Goal: Transaction & Acquisition: Purchase product/service

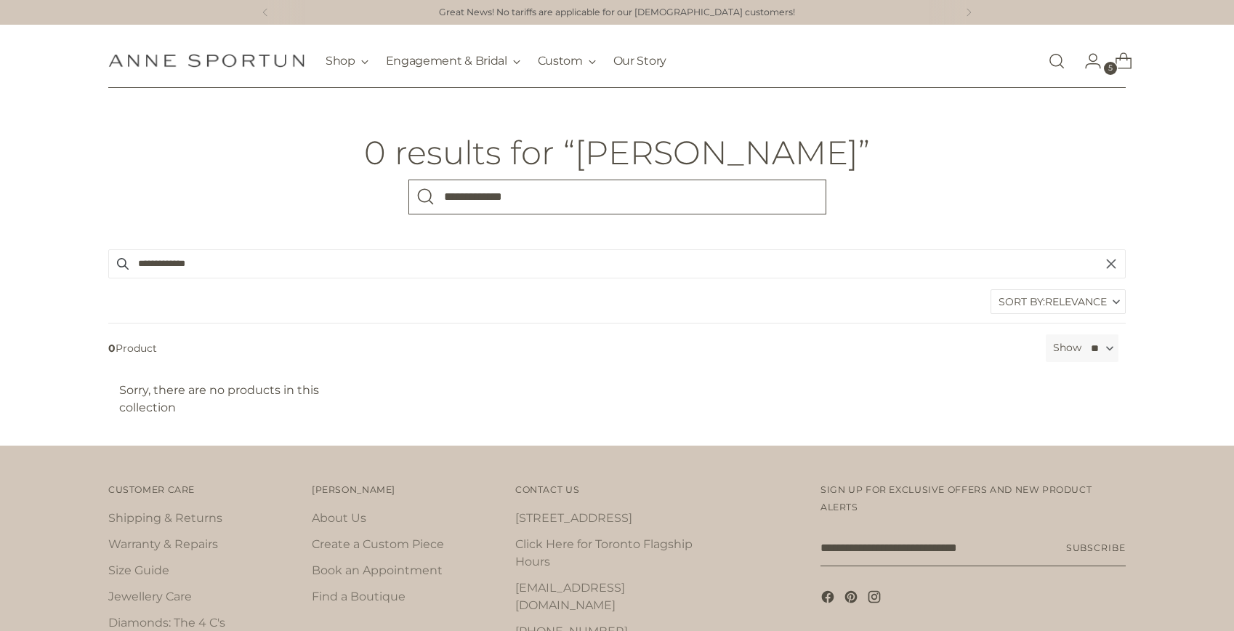
click at [510, 198] on input "**********" at bounding box center [617, 196] width 418 height 35
type input "**********"
click at [408, 179] on button "Search" at bounding box center [425, 196] width 35 height 35
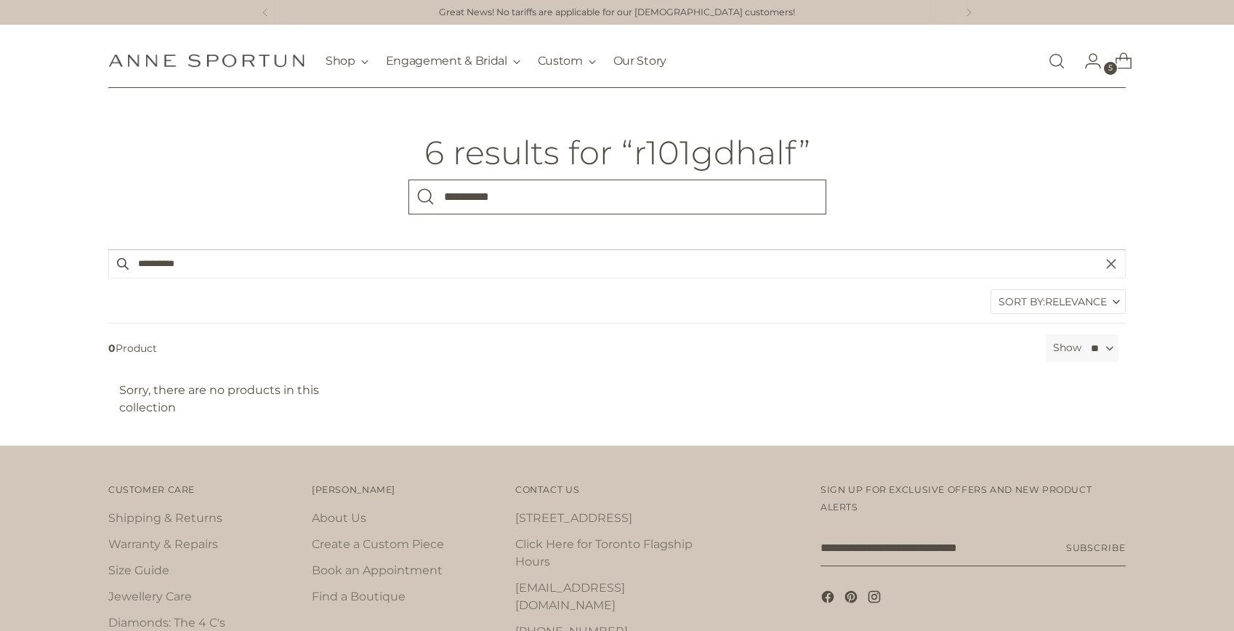
drag, startPoint x: 468, startPoint y: 198, endPoint x: 506, endPoint y: 206, distance: 38.6
click at [506, 206] on input "**********" at bounding box center [617, 196] width 418 height 35
type input "****"
click at [408, 179] on button "Search" at bounding box center [425, 196] width 35 height 35
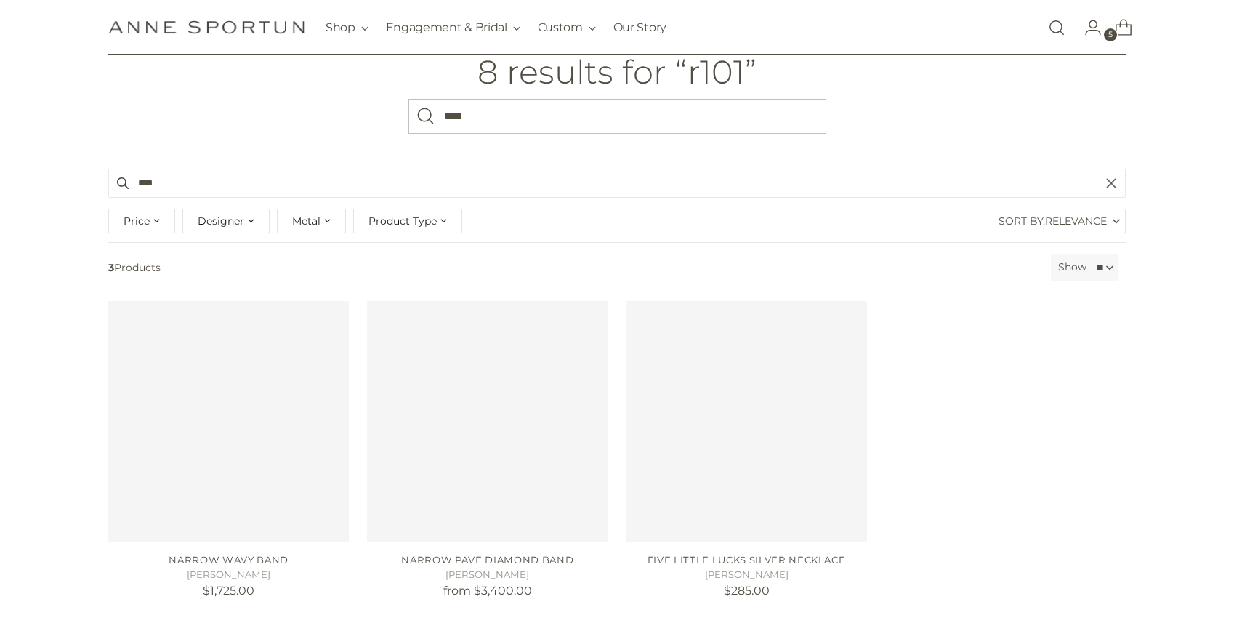
scroll to position [86, 0]
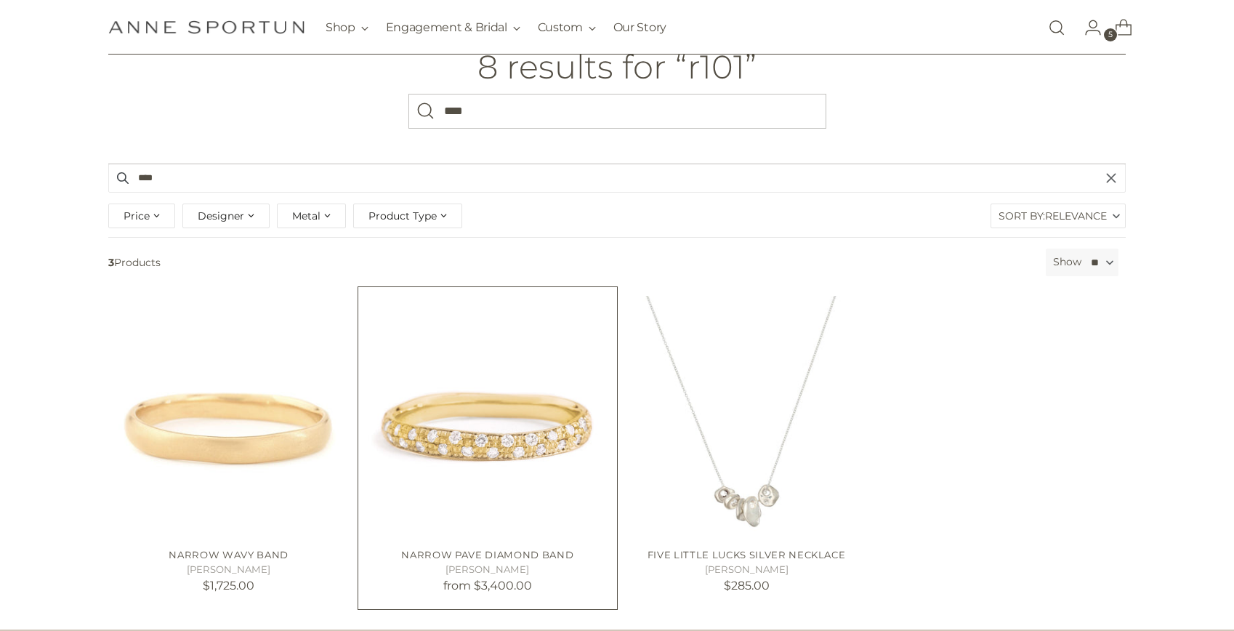
click at [0, 0] on img "Narrow Pave Diamond Band" at bounding box center [0, 0] width 0 height 0
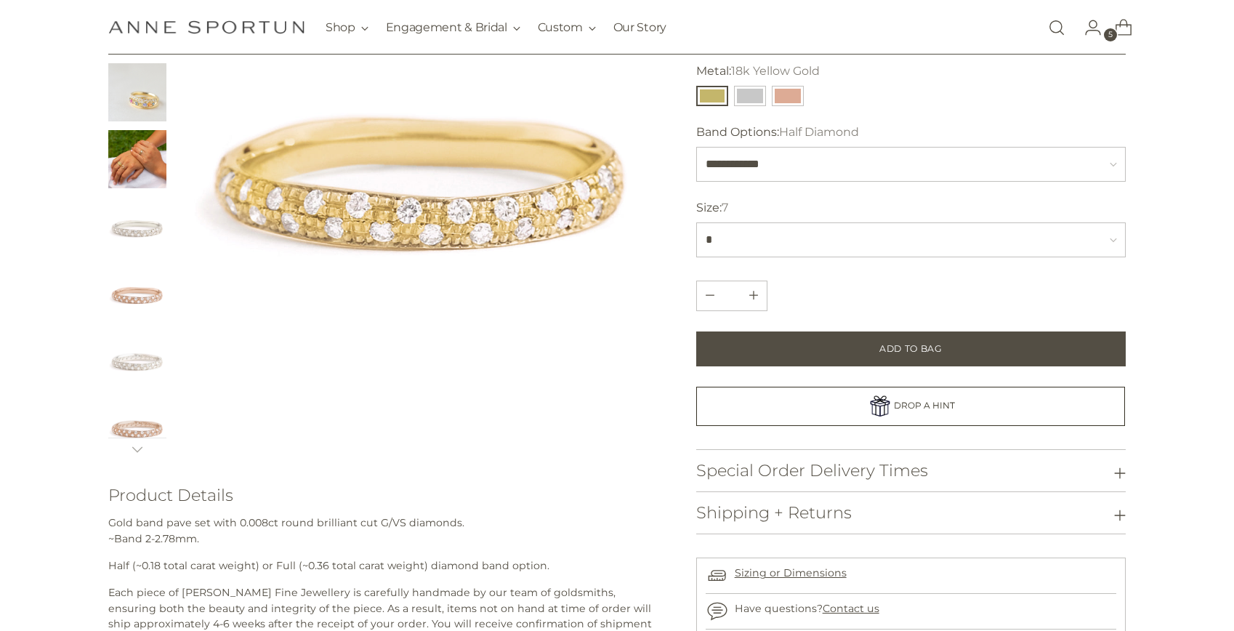
scroll to position [213, 0]
click at [134, 227] on img "Change image to image 5" at bounding box center [137, 225] width 58 height 58
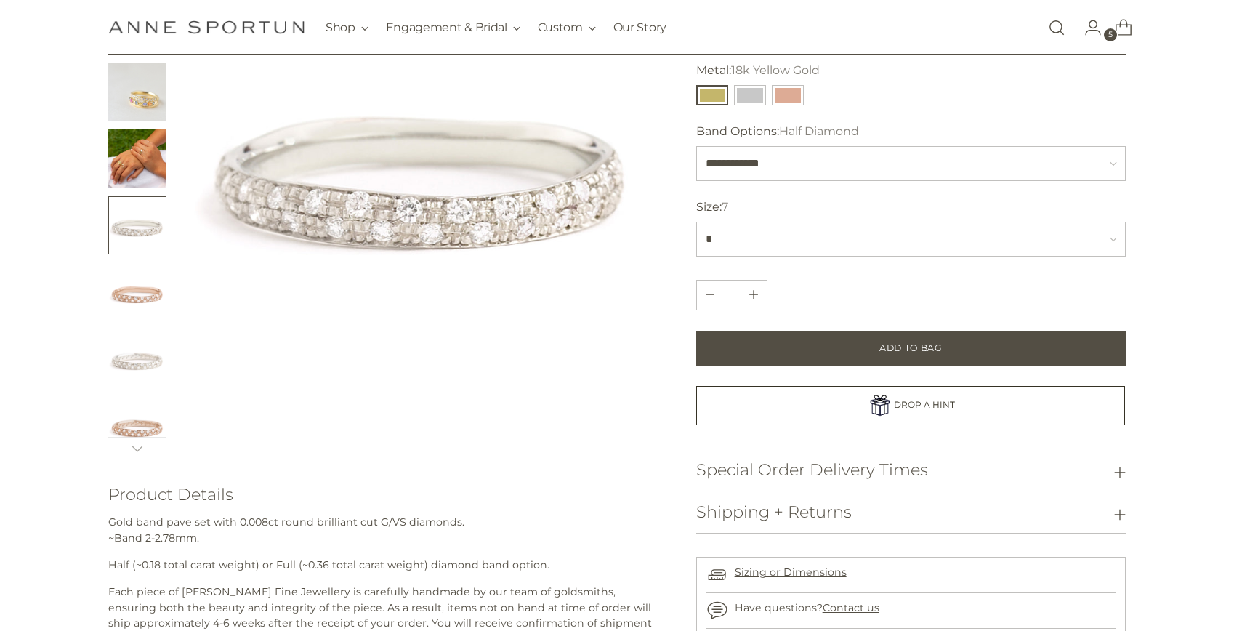
click at [140, 293] on img "Change image to image 6" at bounding box center [137, 292] width 58 height 58
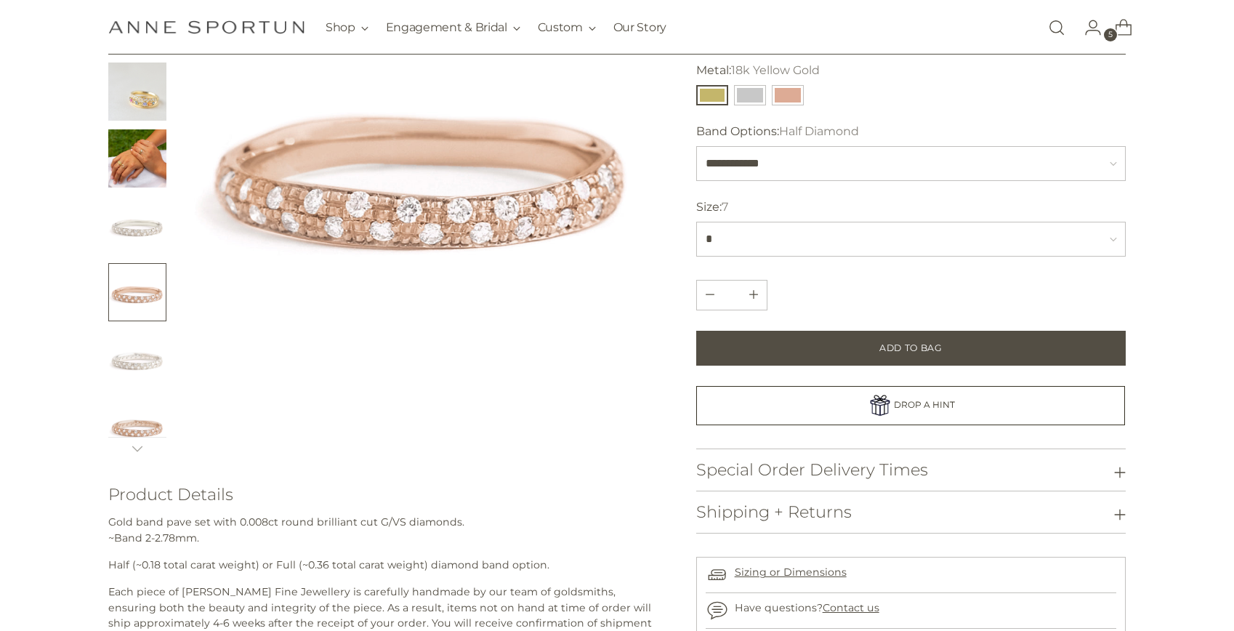
click at [140, 167] on img "Change image to image 4" at bounding box center [137, 158] width 58 height 58
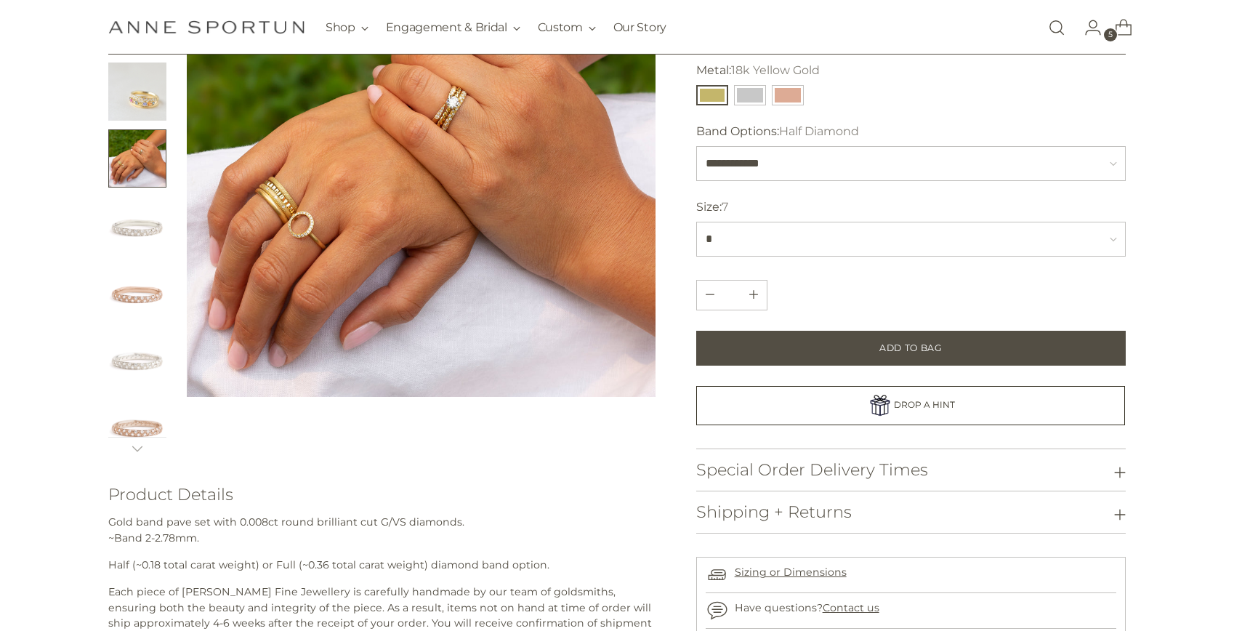
click at [137, 127] on ul at bounding box center [137, 259] width 58 height 660
click at [138, 102] on img "Change image to image 3" at bounding box center [137, 91] width 58 height 58
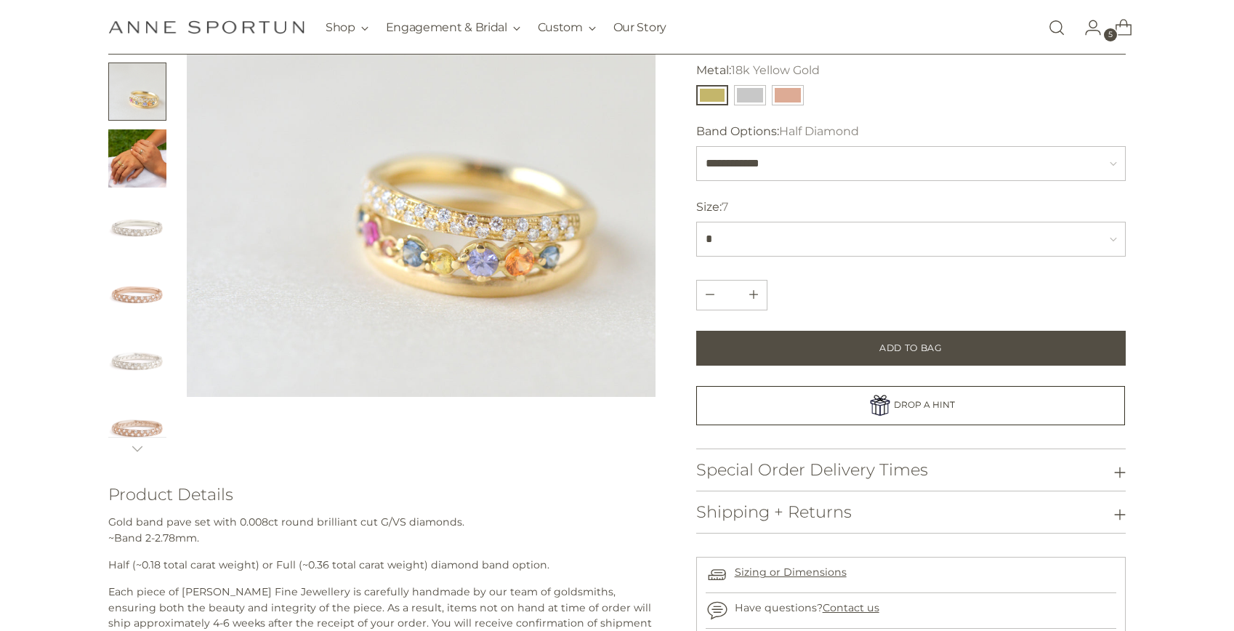
click at [130, 236] on img "Change image to image 5" at bounding box center [137, 225] width 58 height 58
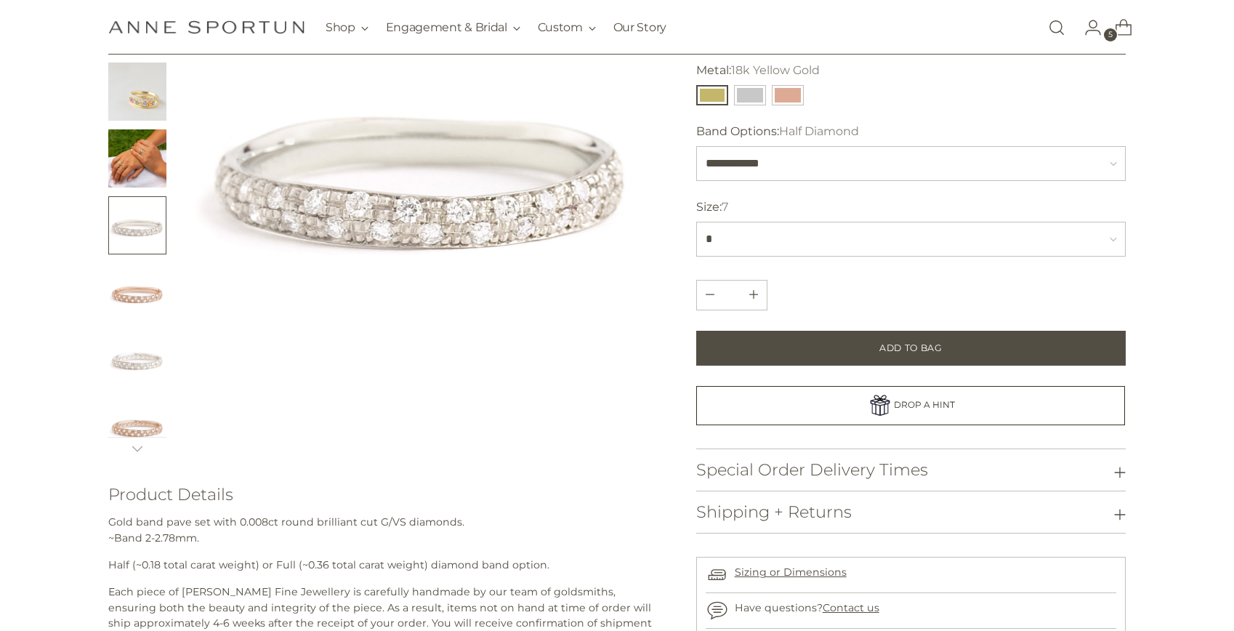
click at [135, 294] on img "Change image to image 6" at bounding box center [137, 292] width 58 height 58
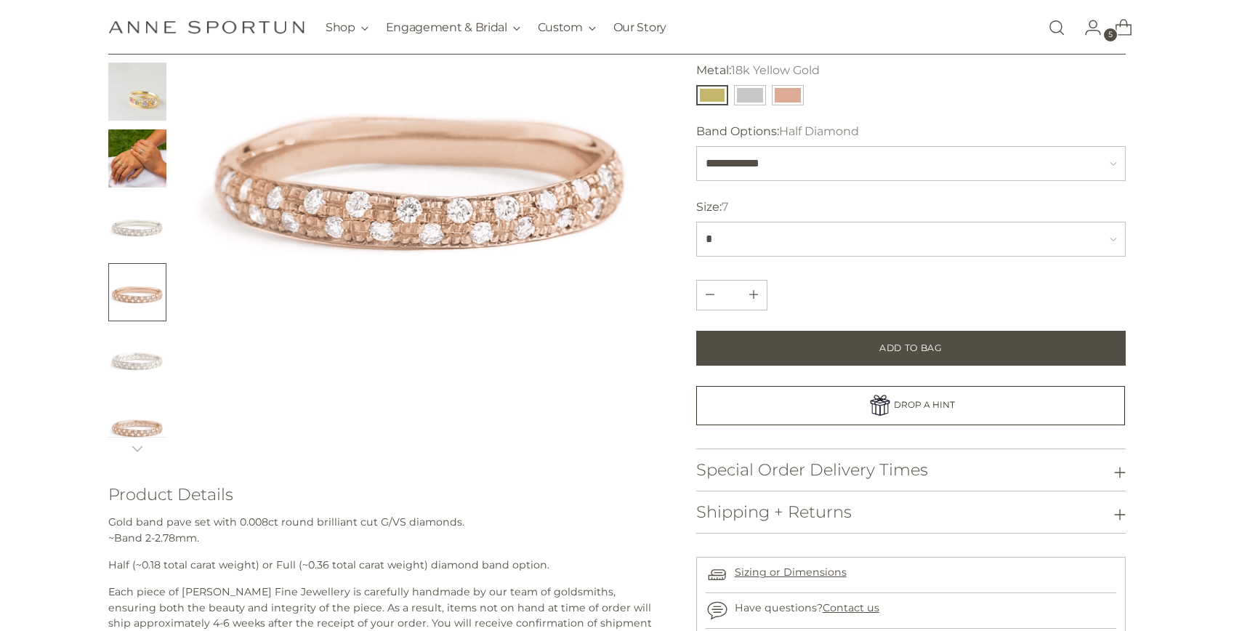
click at [128, 355] on img "Change image to image 7" at bounding box center [137, 359] width 58 height 58
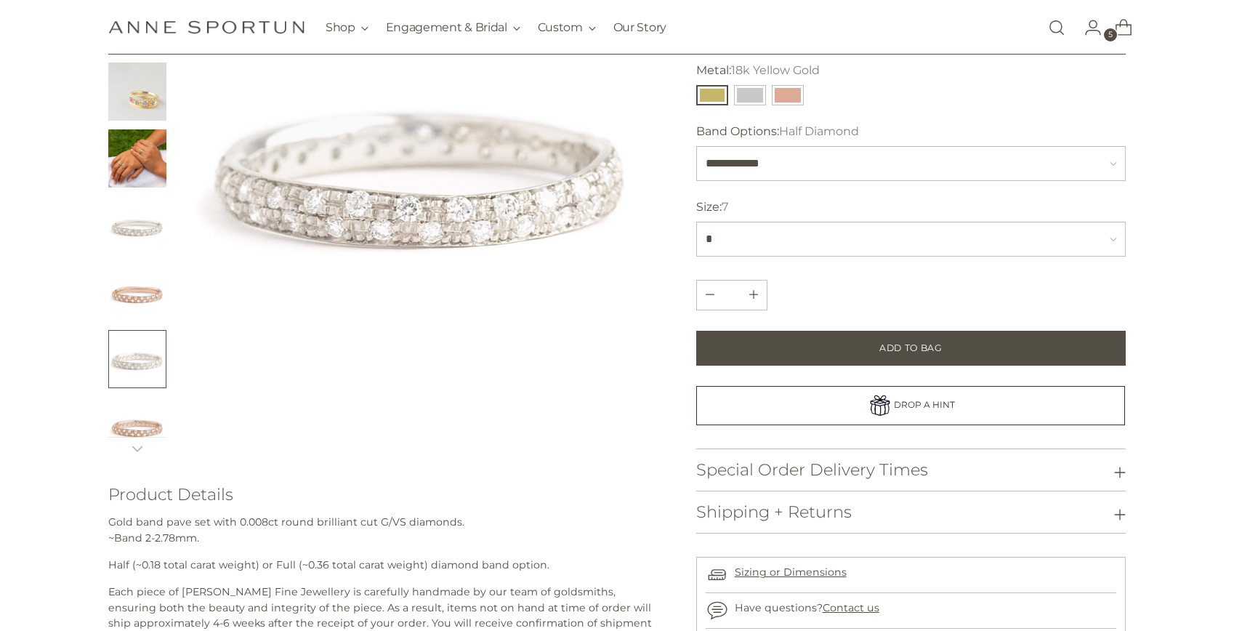
click at [131, 397] on img "Change image to image 8" at bounding box center [137, 426] width 58 height 58
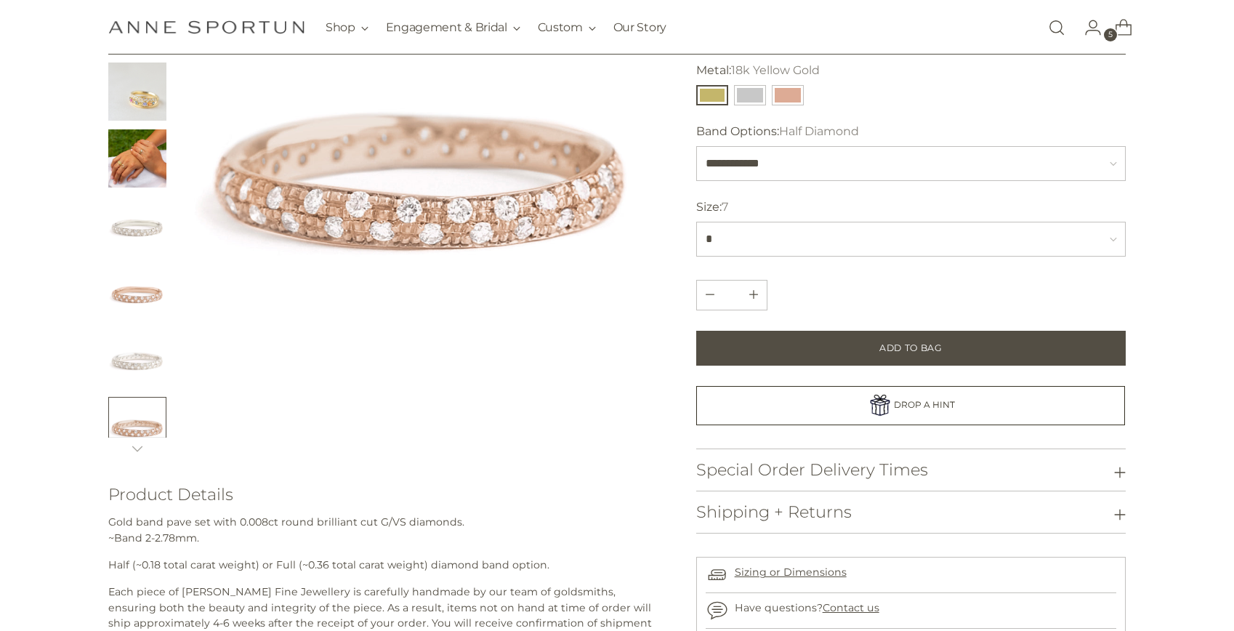
click at [130, 144] on img "Change image to image 4" at bounding box center [137, 158] width 58 height 58
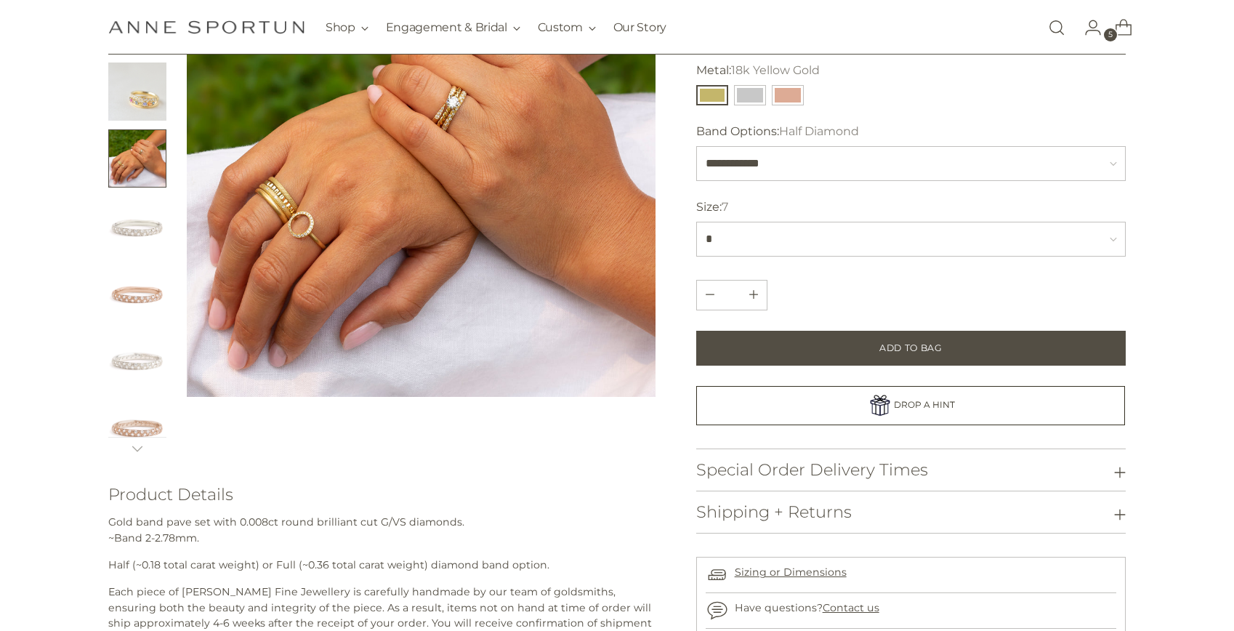
click at [135, 85] on img "Change image to image 3" at bounding box center [137, 91] width 58 height 58
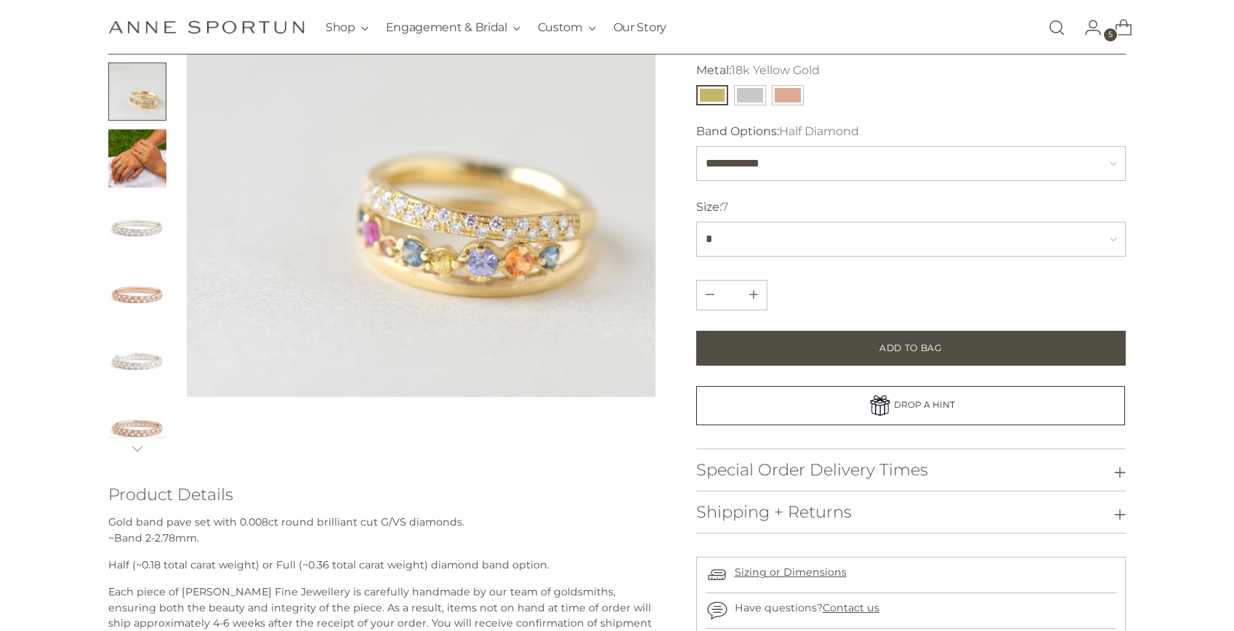
scroll to position [0, 0]
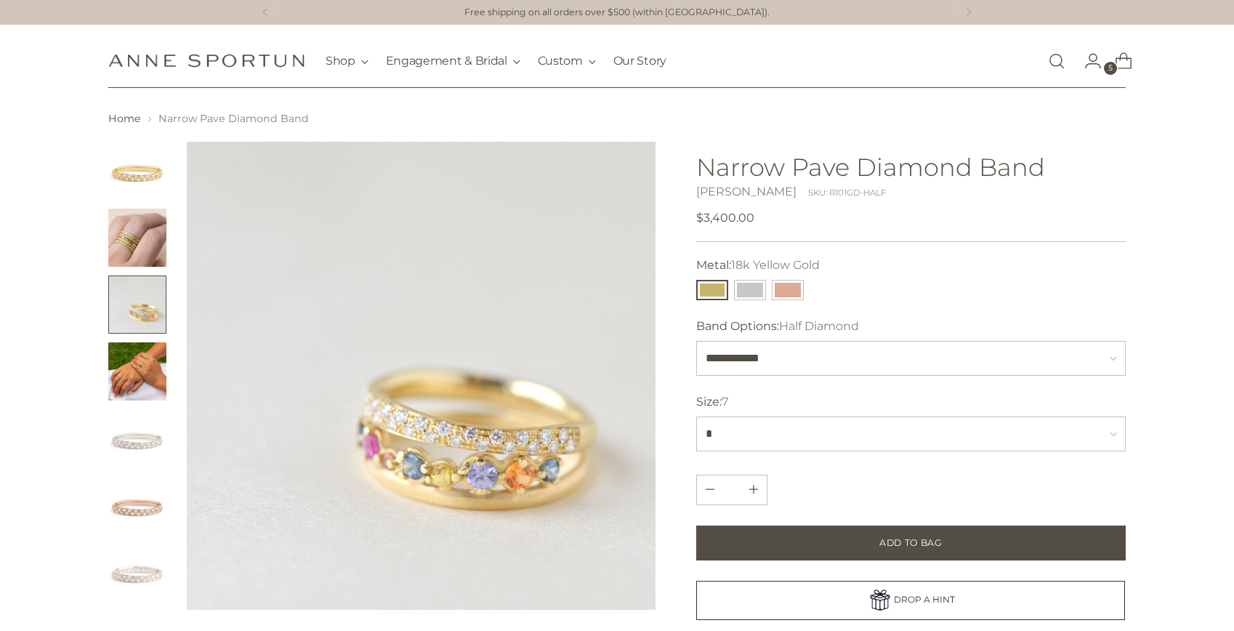
click at [120, 171] on img "Change image to image 1" at bounding box center [137, 171] width 58 height 58
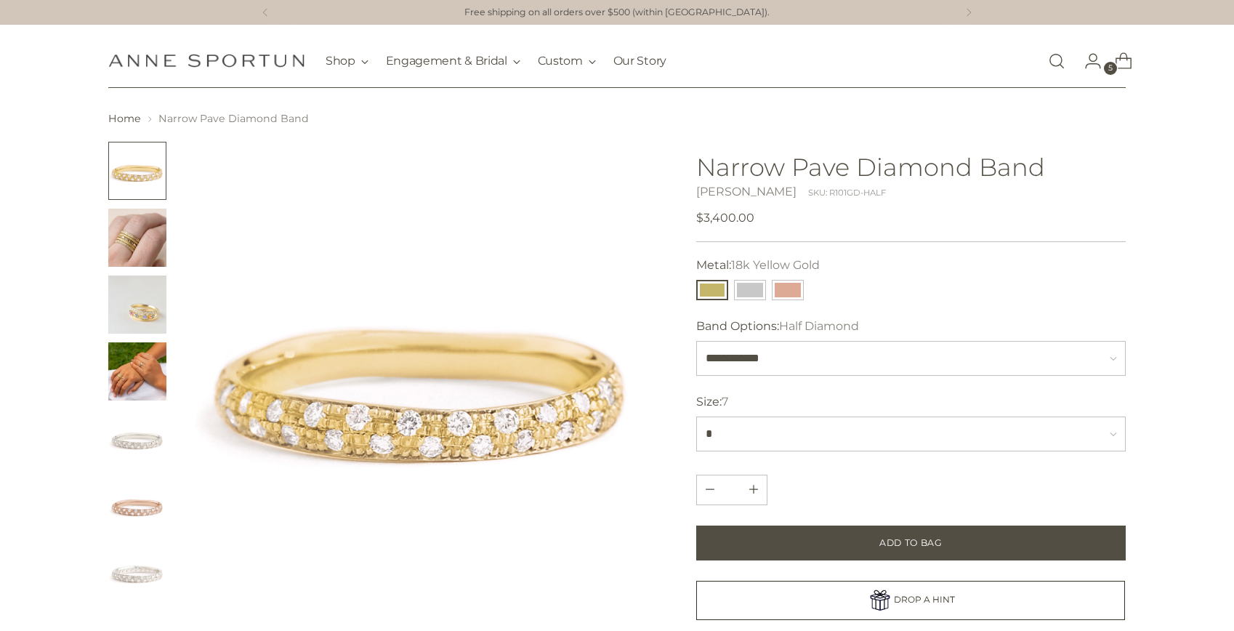
click at [147, 317] on img "Change image to image 3" at bounding box center [137, 304] width 58 height 58
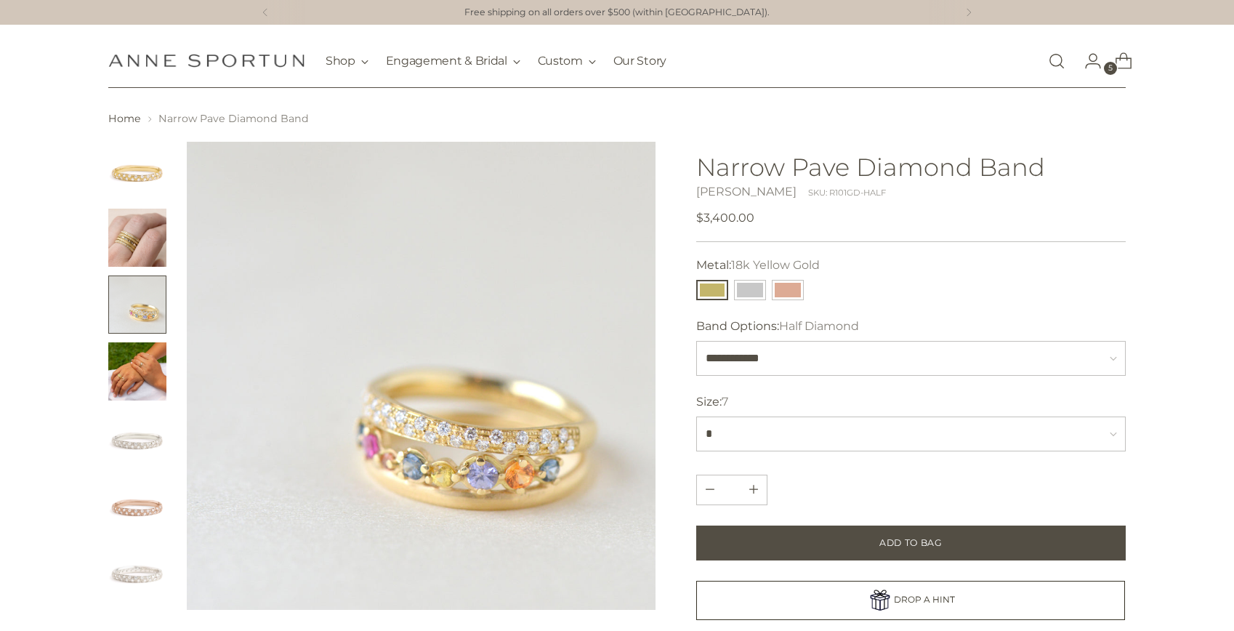
click at [147, 385] on img "Change image to image 4" at bounding box center [137, 371] width 58 height 58
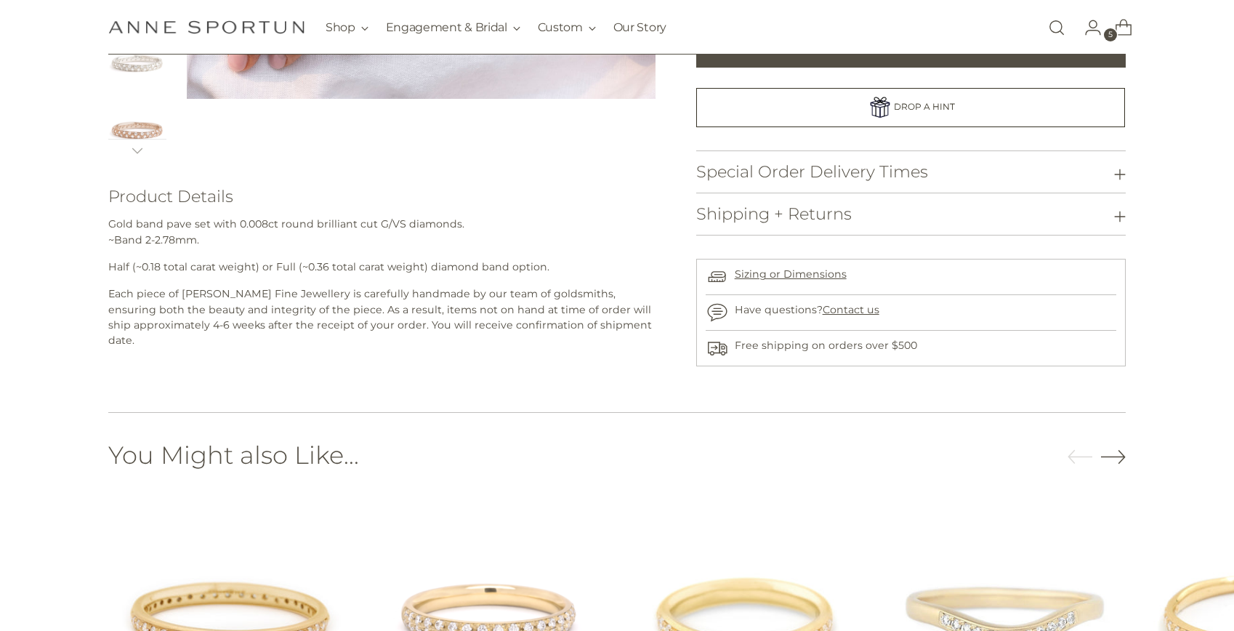
scroll to position [988, 0]
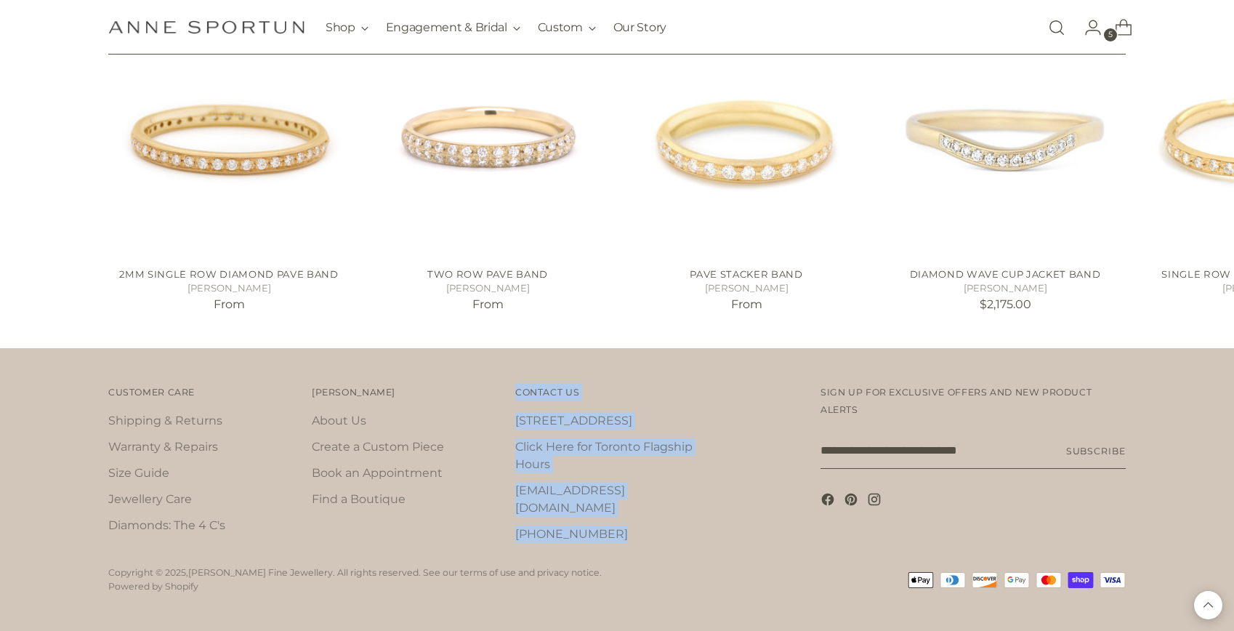
drag, startPoint x: 640, startPoint y: 517, endPoint x: 487, endPoint y: 517, distance: 153.3
click at [487, 517] on div "Customer Care Customer Care Shipping & Returns Warranty & Repairs Size Guide Je…" at bounding box center [616, 470] width 1017 height 174
click at [572, 527] on link "[PHONE_NUMBER]" at bounding box center [571, 534] width 113 height 14
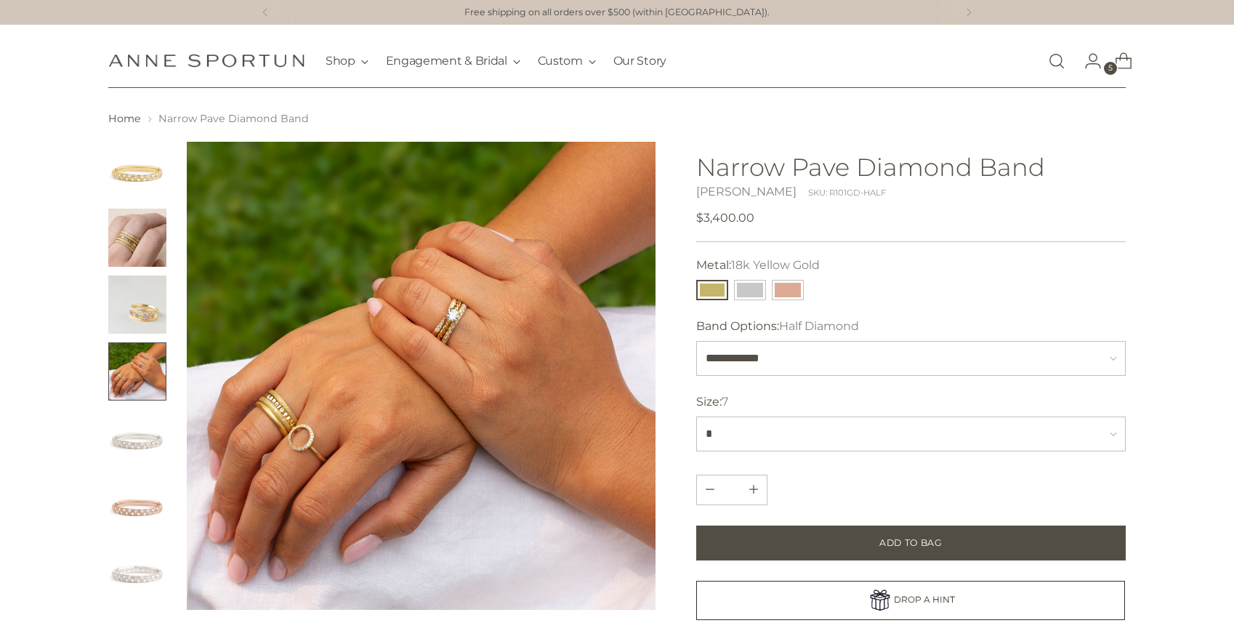
scroll to position [988, 0]
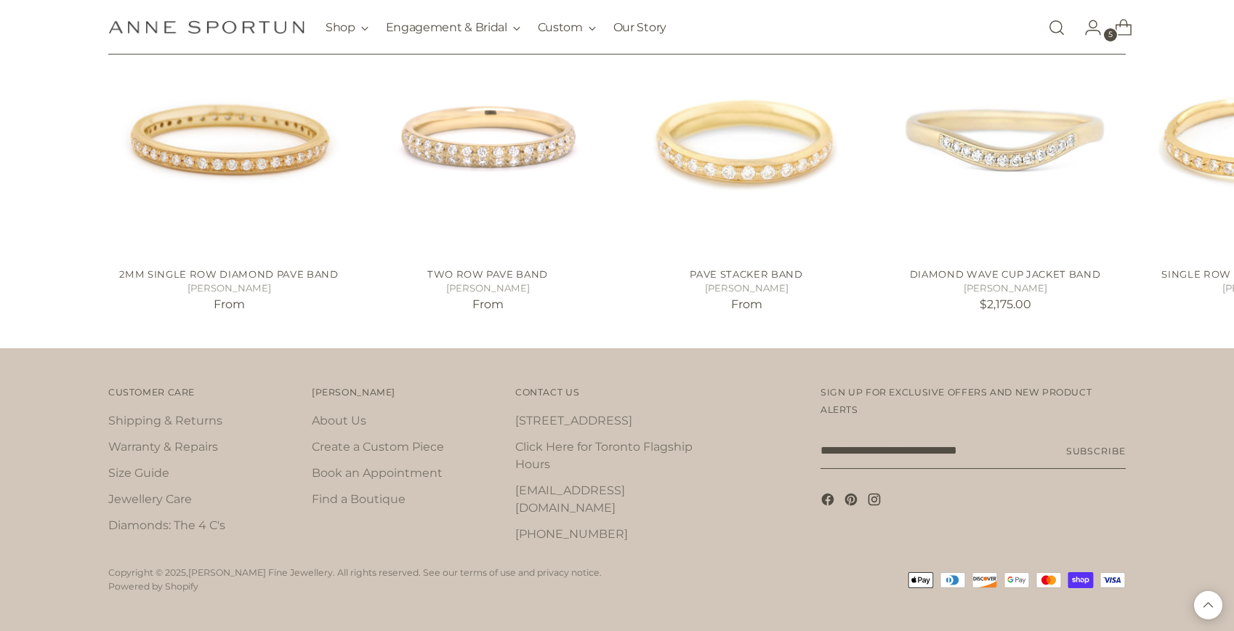
click at [639, 535] on div "Contact Us Contact Us 742 Queen St. W Click Here for Toronto Flagship Hours sto…" at bounding box center [632, 470] width 234 height 174
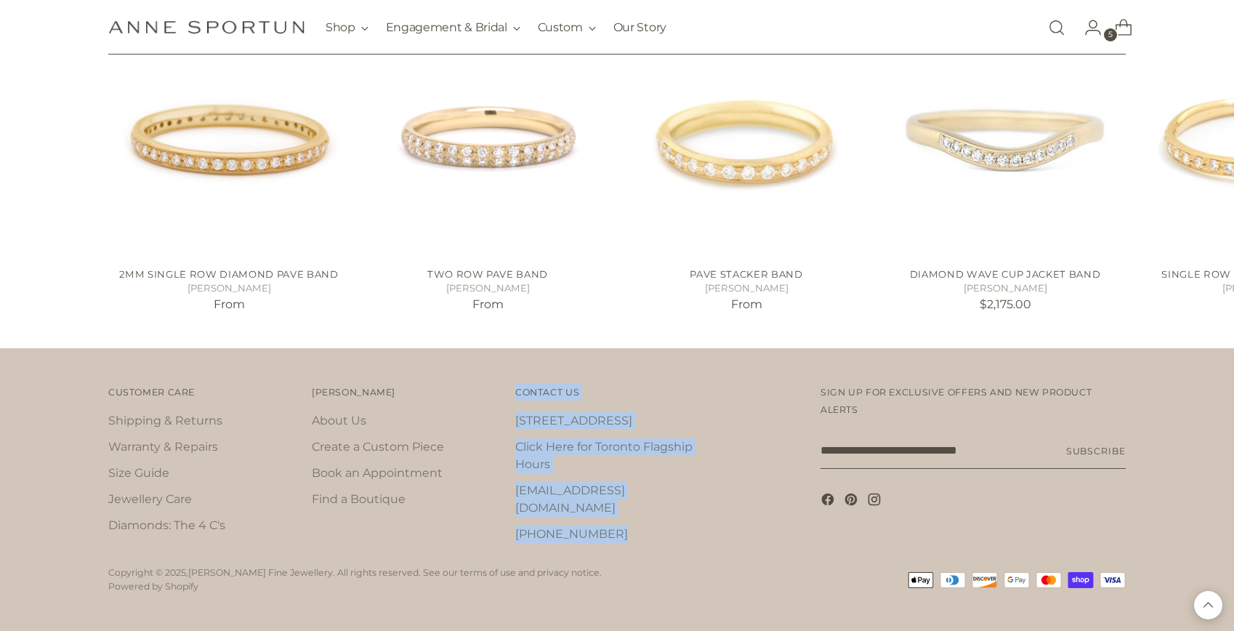
drag, startPoint x: 640, startPoint y: 525, endPoint x: 513, endPoint y: 524, distance: 127.1
click at [513, 524] on div "Customer Care Customer Care Shipping & Returns Warranty & Repairs Size Guide Je…" at bounding box center [616, 470] width 1017 height 174
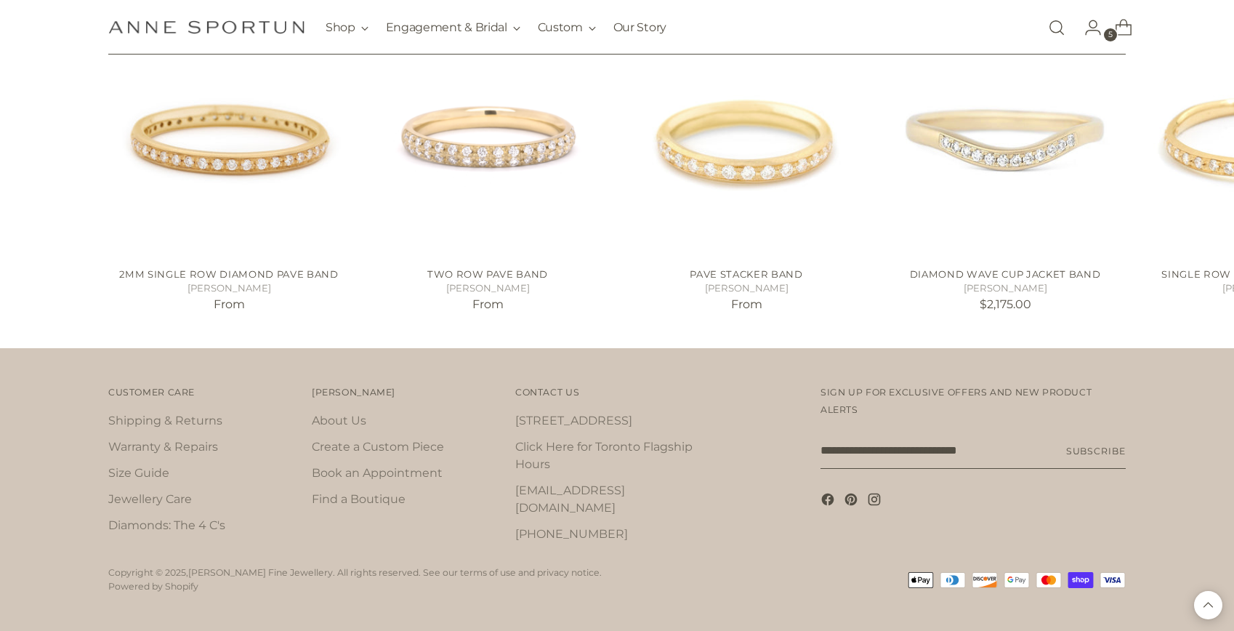
click at [641, 533] on div "Contact Us Contact Us 742 Queen St. W Click Here for Toronto Flagship Hours sto…" at bounding box center [632, 470] width 234 height 174
drag, startPoint x: 641, startPoint y: 533, endPoint x: 517, endPoint y: 517, distance: 125.3
click at [517, 517] on div "Contact Us Contact Us 742 Queen St. W Click Here for Toronto Flagship Hours sto…" at bounding box center [632, 470] width 234 height 174
copy div "416) 363-4114"
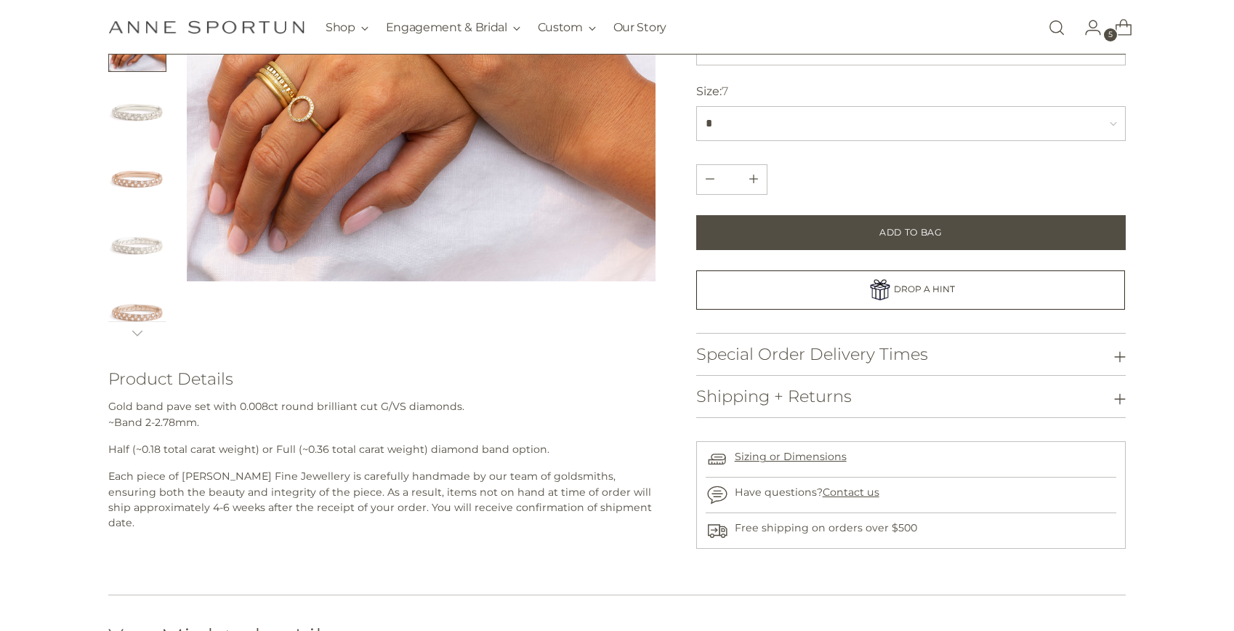
scroll to position [89, 0]
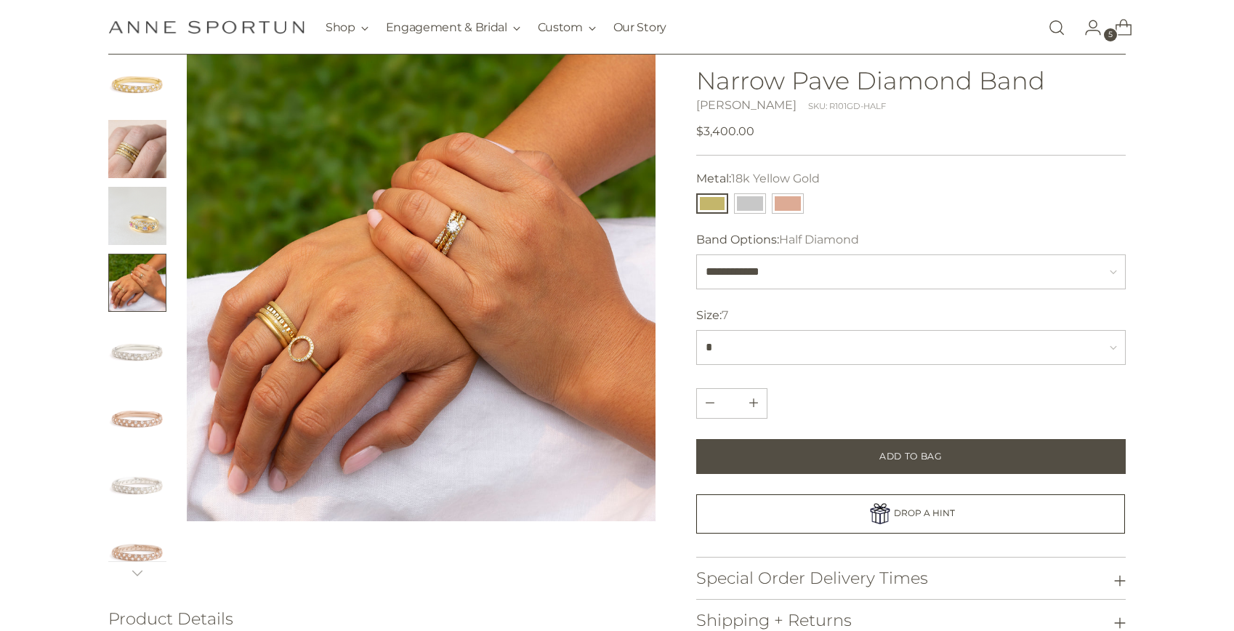
click at [137, 364] on img "Change image to image 5" at bounding box center [137, 349] width 58 height 58
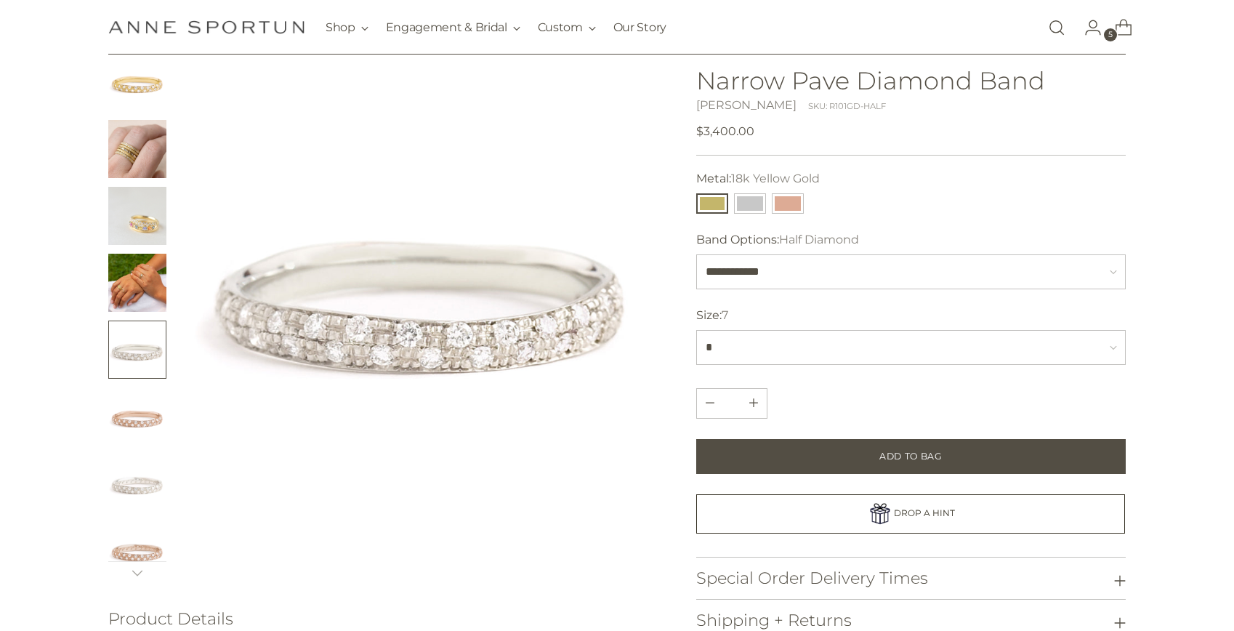
click at [144, 129] on img "Change image to image 2" at bounding box center [137, 149] width 58 height 58
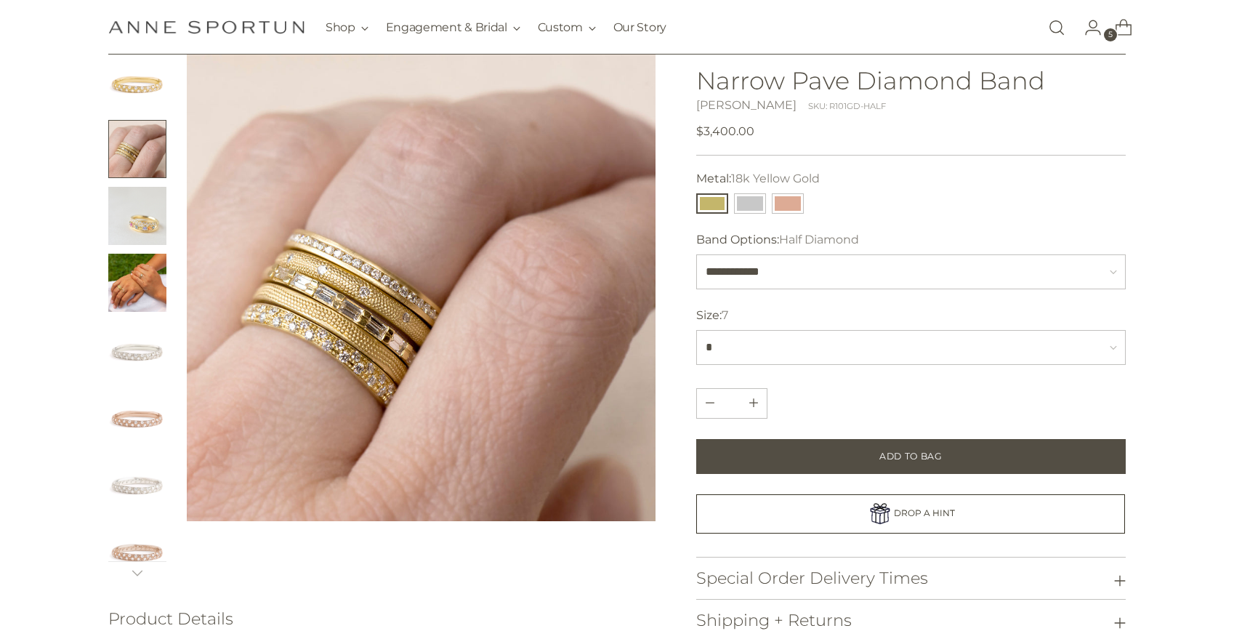
click at [137, 94] on img "Change image to image 1" at bounding box center [137, 82] width 58 height 58
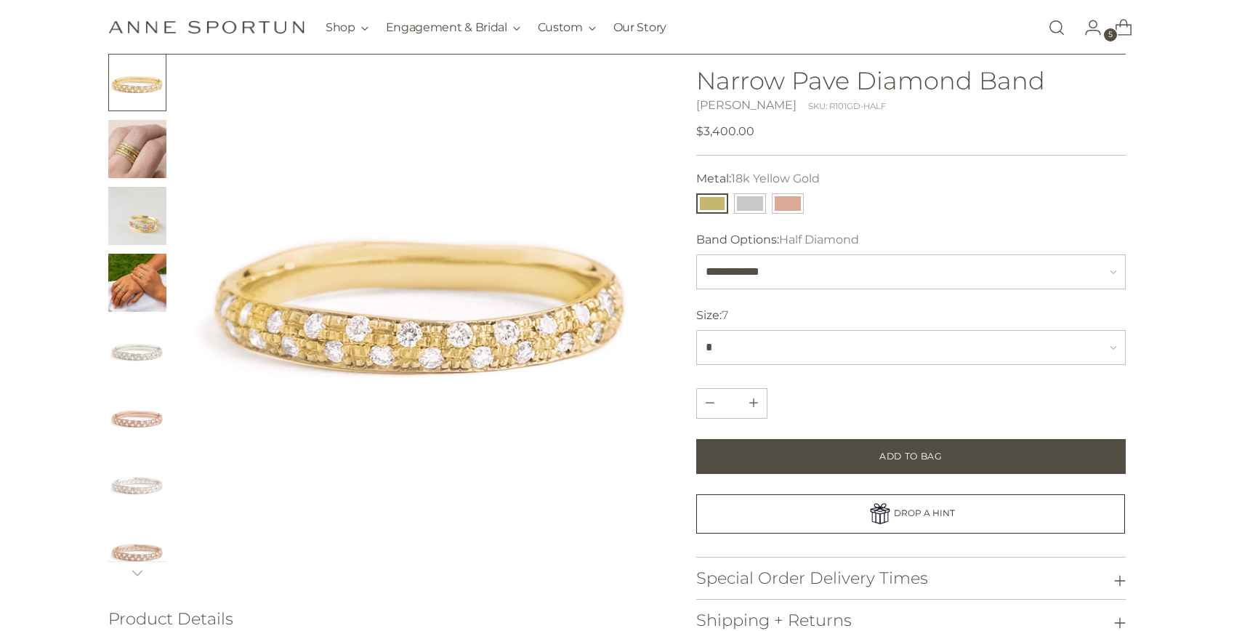
scroll to position [0, 0]
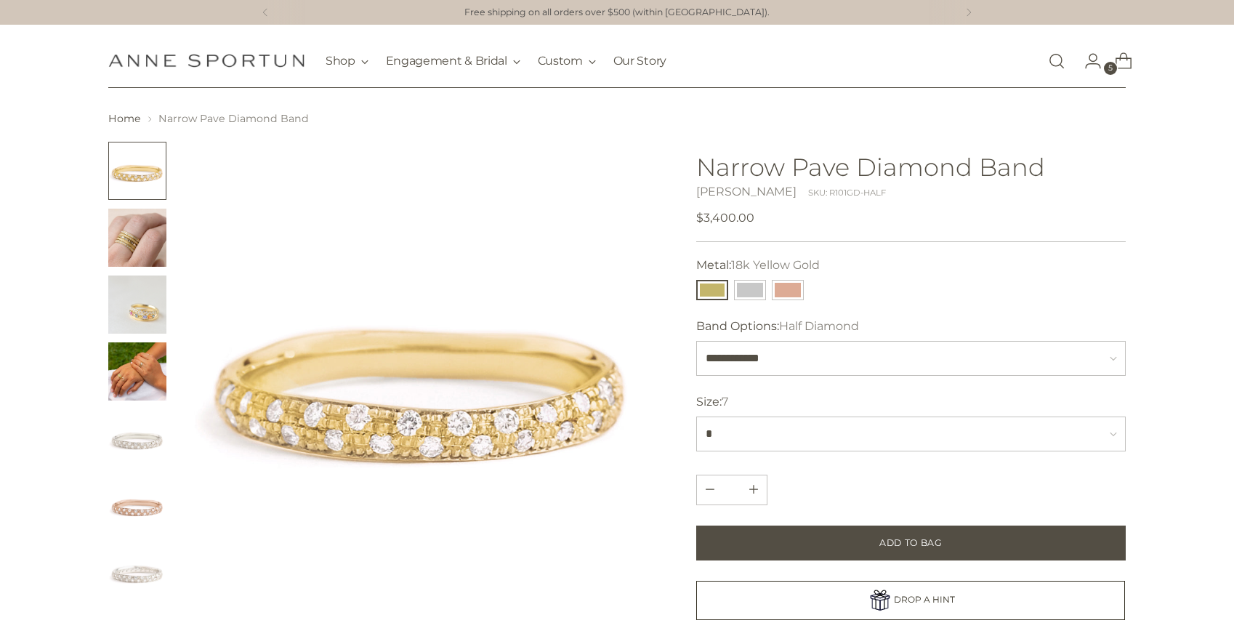
click at [1061, 60] on link "Open search modal" at bounding box center [1056, 60] width 29 height 29
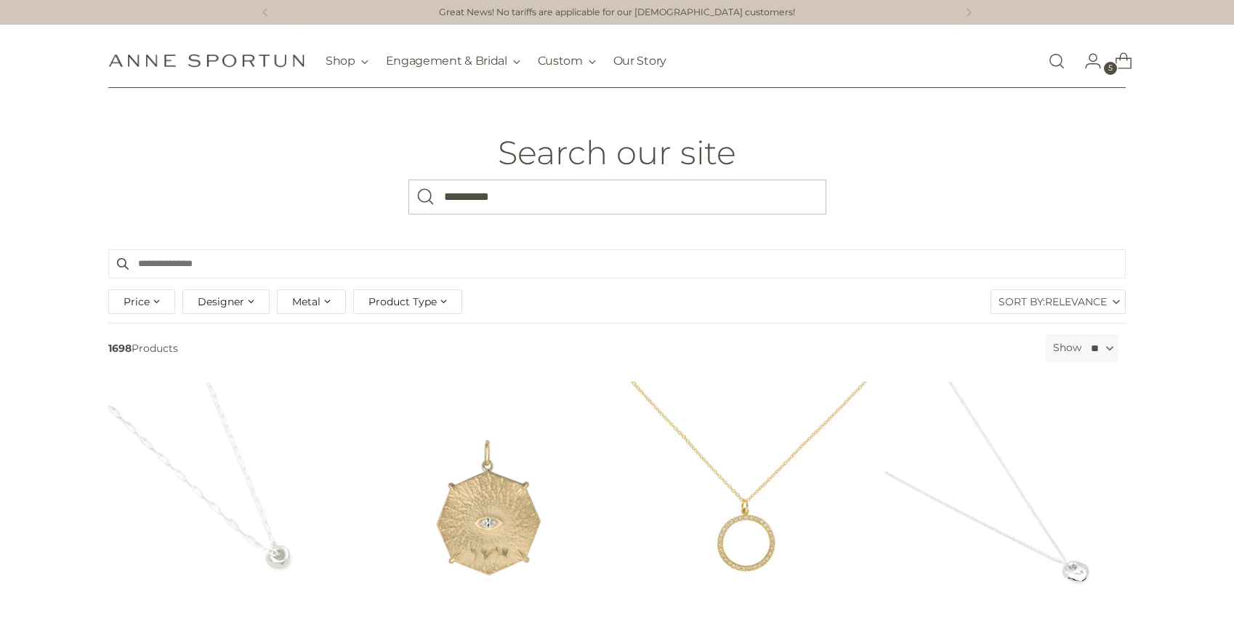
type input "**********"
click at [408, 179] on button "Search" at bounding box center [425, 196] width 35 height 35
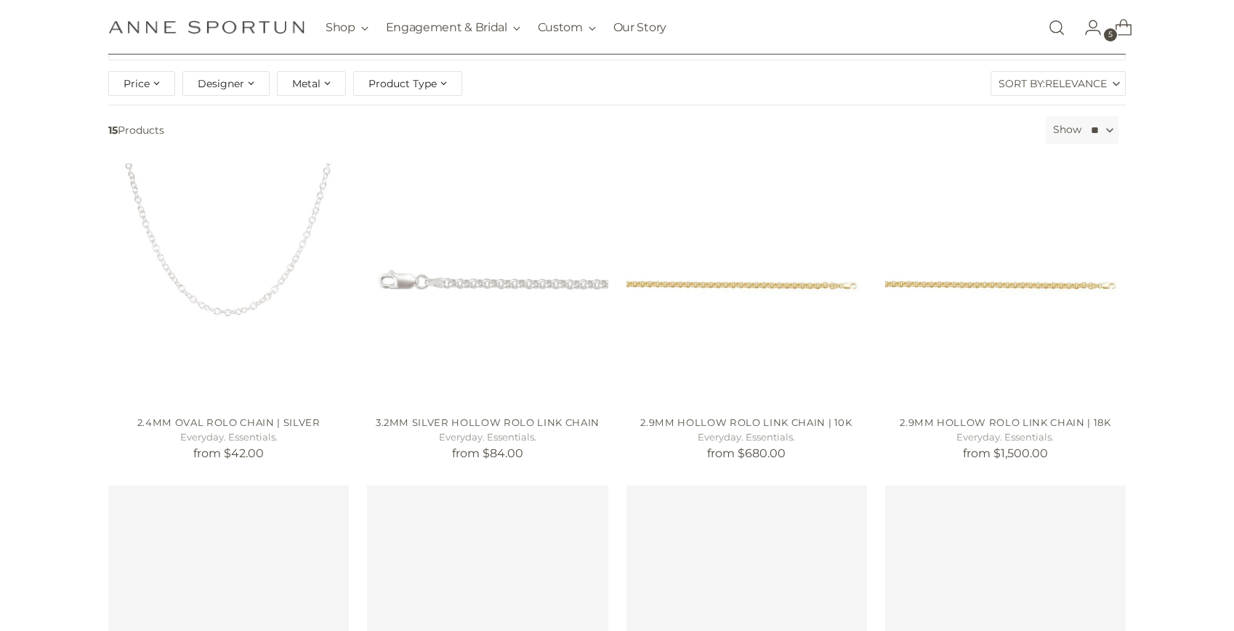
scroll to position [219, 0]
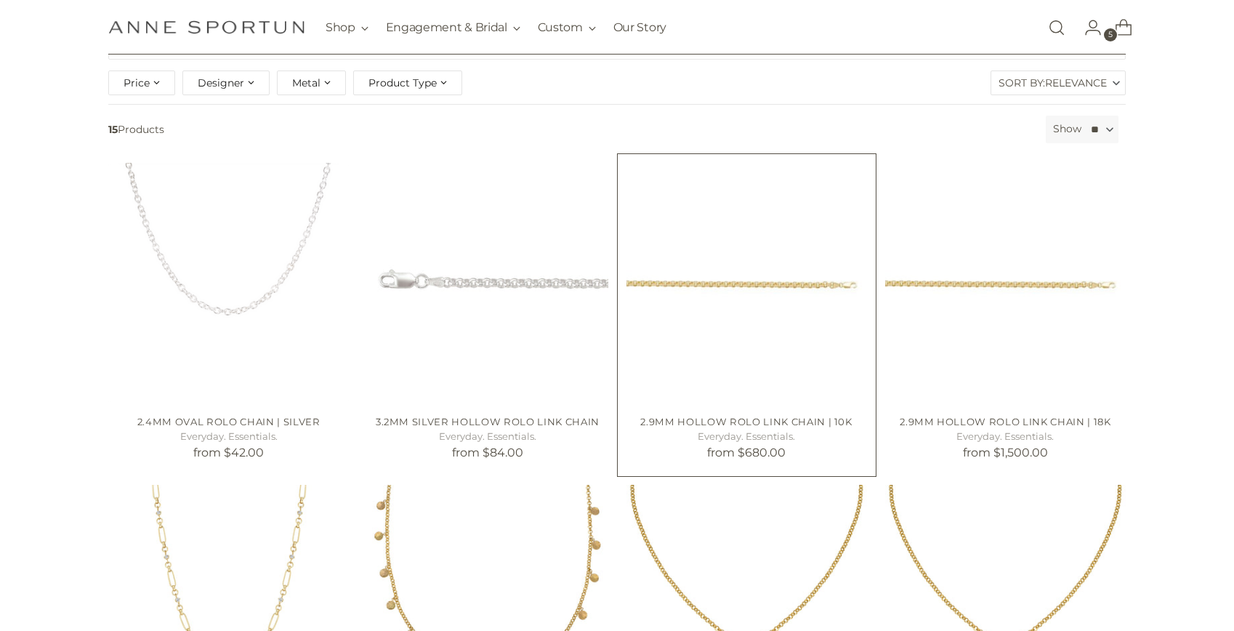
click at [0, 0] on img "2.9mm Hollow Rolo Link Chain | 10k" at bounding box center [0, 0] width 0 height 0
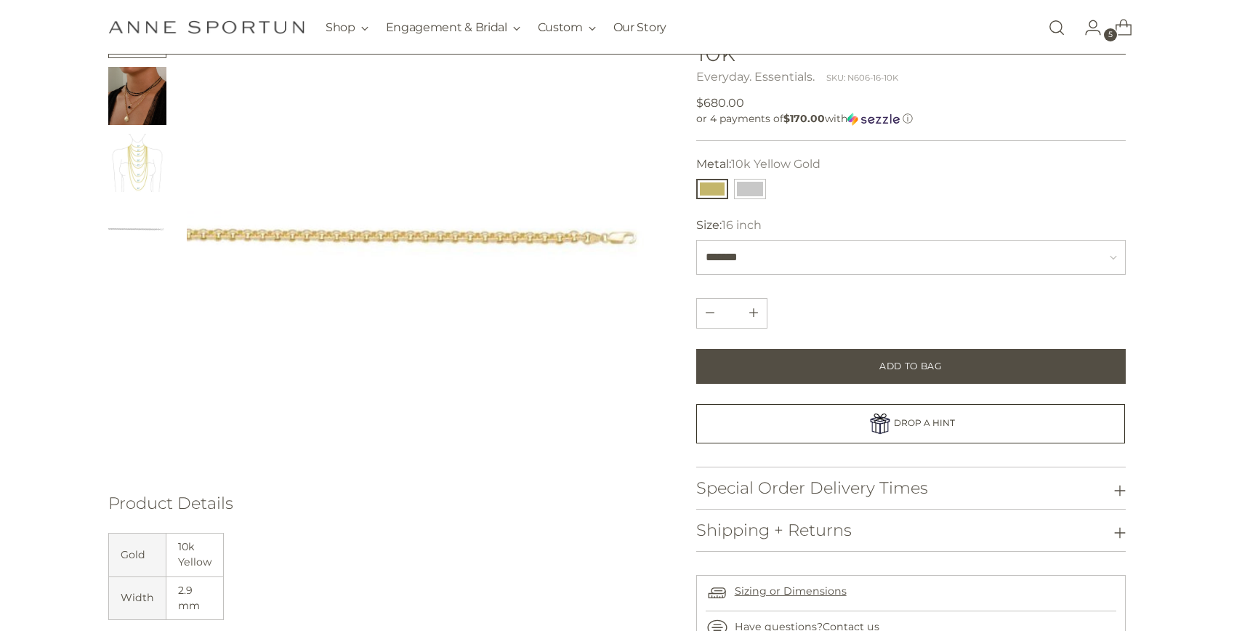
scroll to position [151, 0]
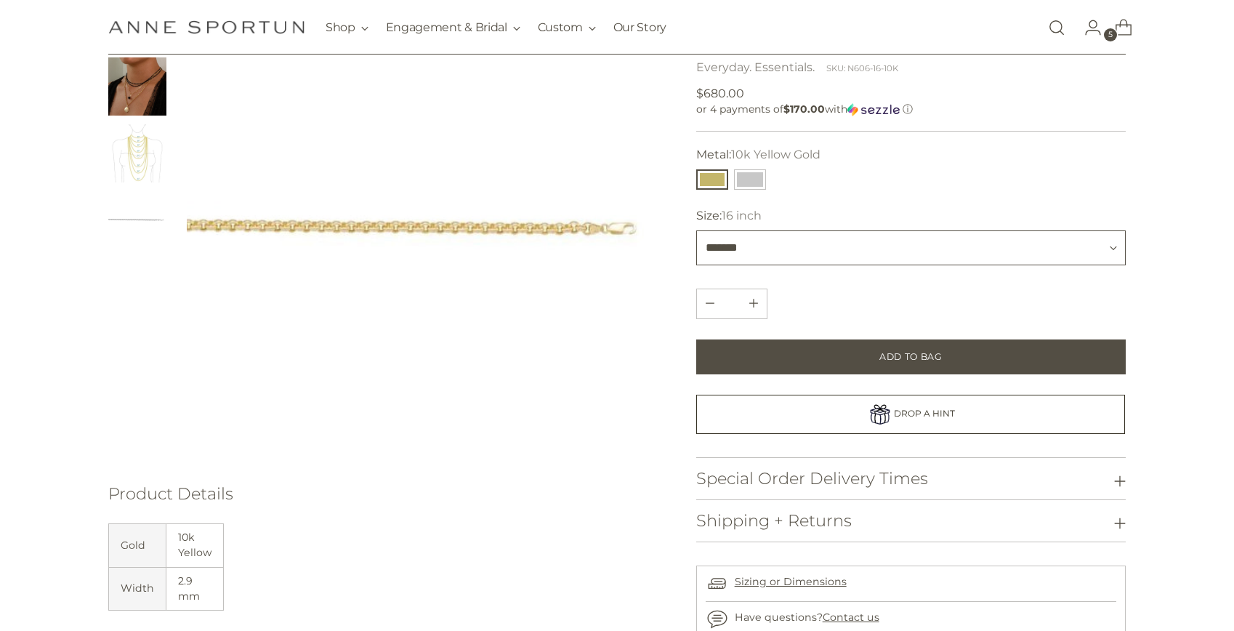
click at [842, 240] on select "******* ******* ******* ******* *******" at bounding box center [910, 247] width 429 height 35
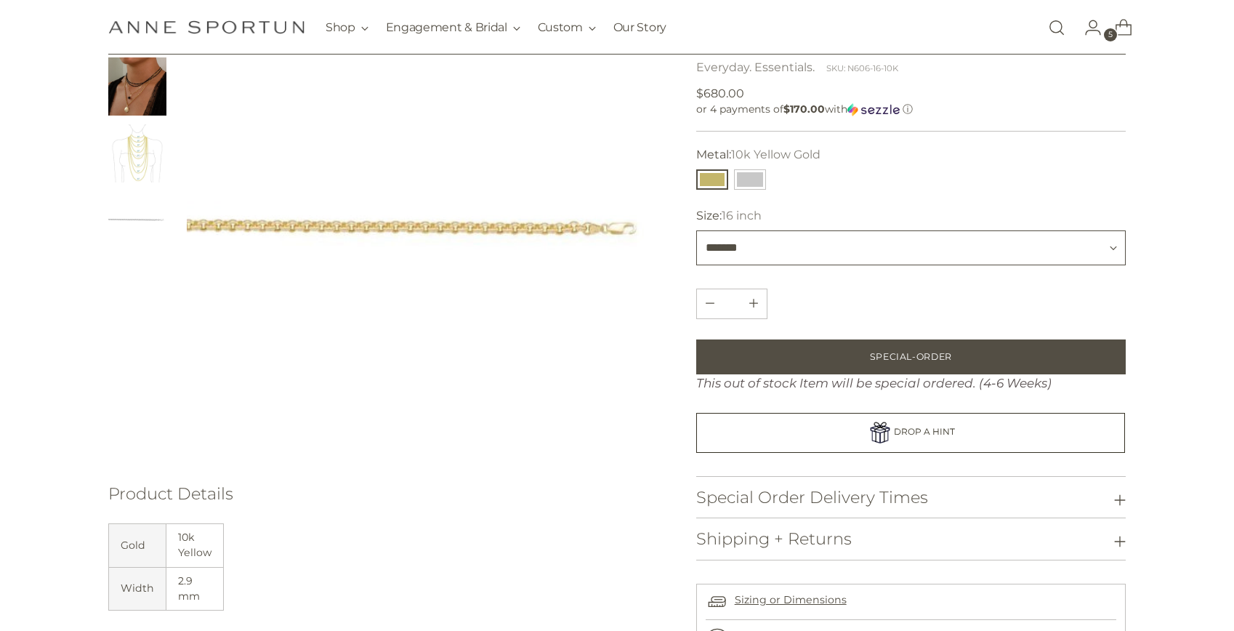
select select "*******"
click at [991, 129] on div "2.9mm Hollow Rolo Link Chain | 10k Everyday. Essentials. SKU: N606-16-10K Regul…" at bounding box center [910, 66] width 429 height 129
